Goal: Task Accomplishment & Management: Manage account settings

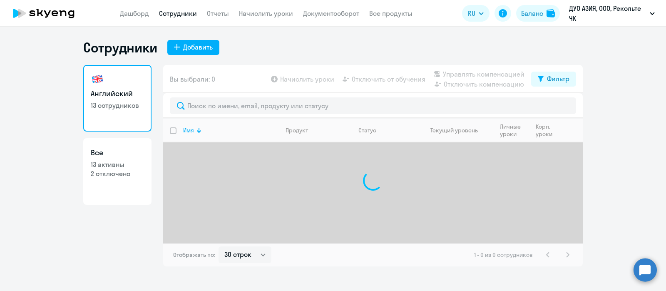
select select "30"
click at [300, 15] on link "Начислить уроки" at bounding box center [282, 13] width 54 height 8
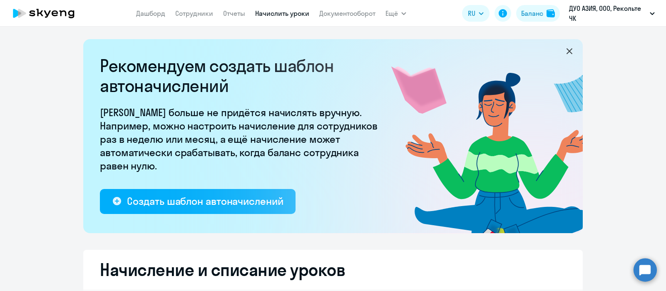
select select "10"
click at [193, 15] on link "Сотрудники" at bounding box center [194, 13] width 38 height 8
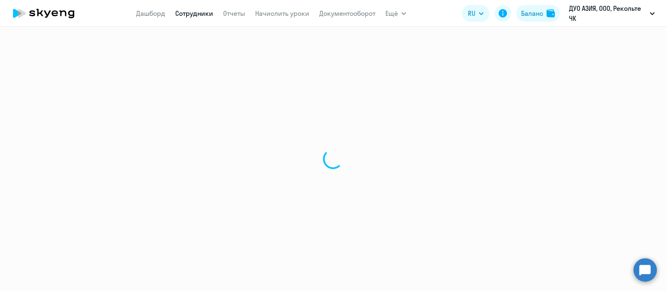
select select "30"
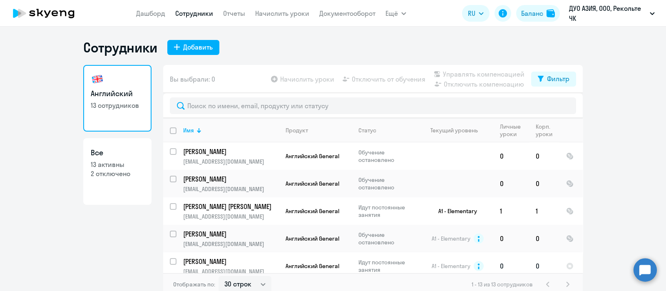
click at [170, 259] on input "select row 6062867" at bounding box center [178, 266] width 17 height 17
checkbox input "true"
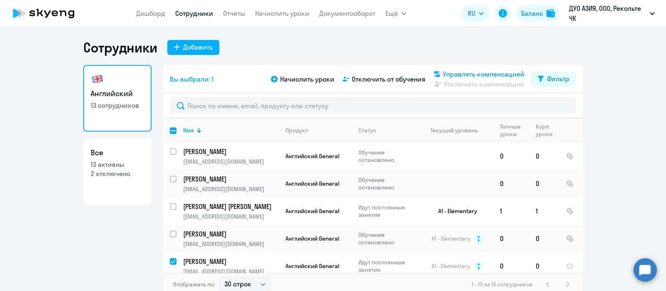
click at [443, 72] on span "Управлять компенсацией" at bounding box center [484, 74] width 82 height 10
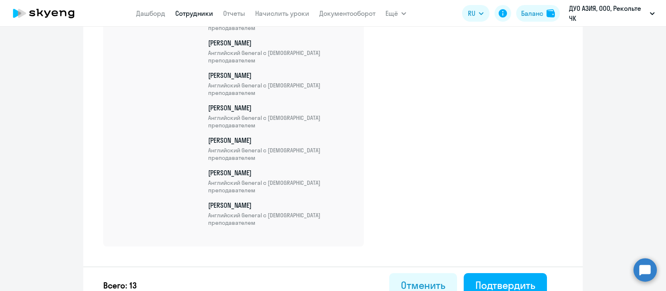
scroll to position [449, 0]
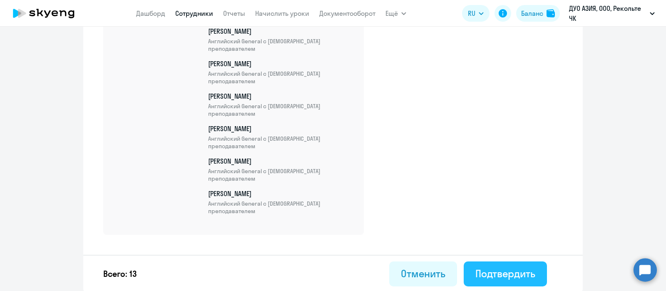
click at [486, 271] on div "Подтвердить" at bounding box center [505, 273] width 60 height 13
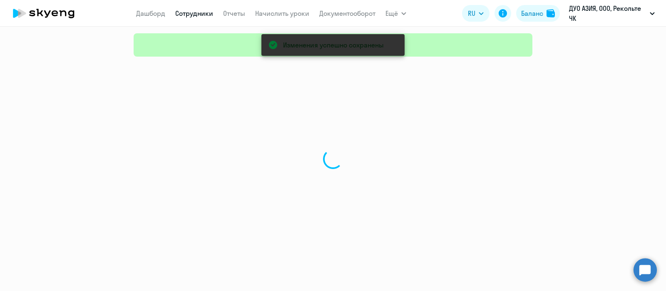
select select "30"
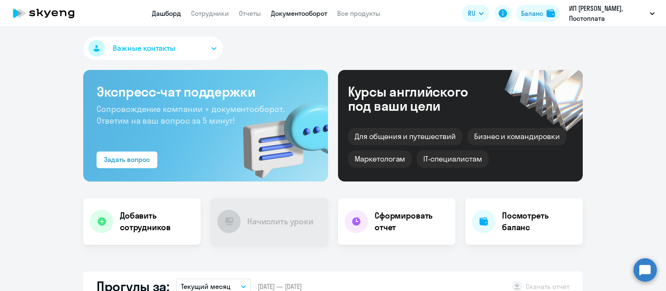
click at [302, 11] on link "Документооборот" at bounding box center [299, 13] width 56 height 8
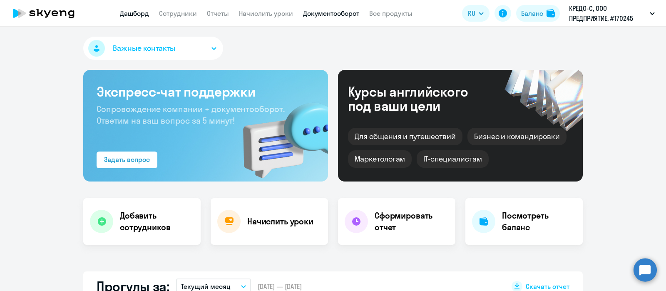
click at [352, 13] on link "Документооборот" at bounding box center [331, 13] width 56 height 8
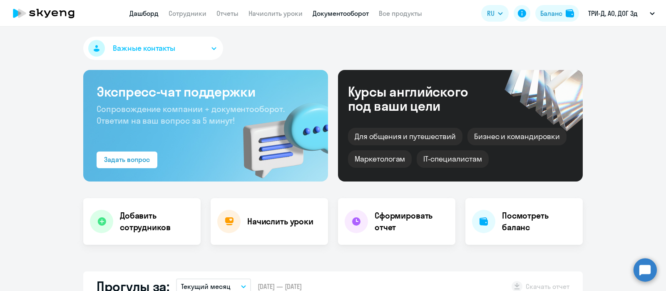
click at [353, 14] on link "Документооборот" at bounding box center [341, 13] width 56 height 8
